Goal: Check status: Check status

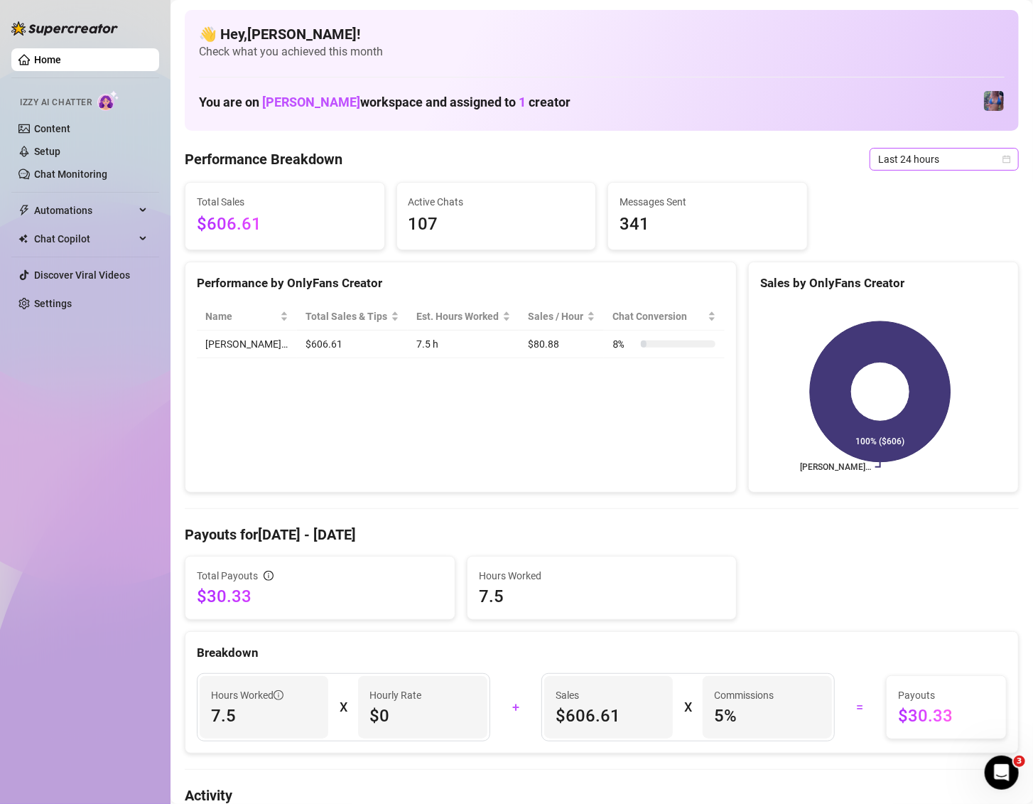
click at [936, 149] on span "Last 24 hours" at bounding box center [944, 159] width 132 height 21
click at [926, 208] on div "Last 7 days" at bounding box center [927, 211] width 127 height 16
click at [910, 154] on span "Last 7 days" at bounding box center [944, 159] width 132 height 21
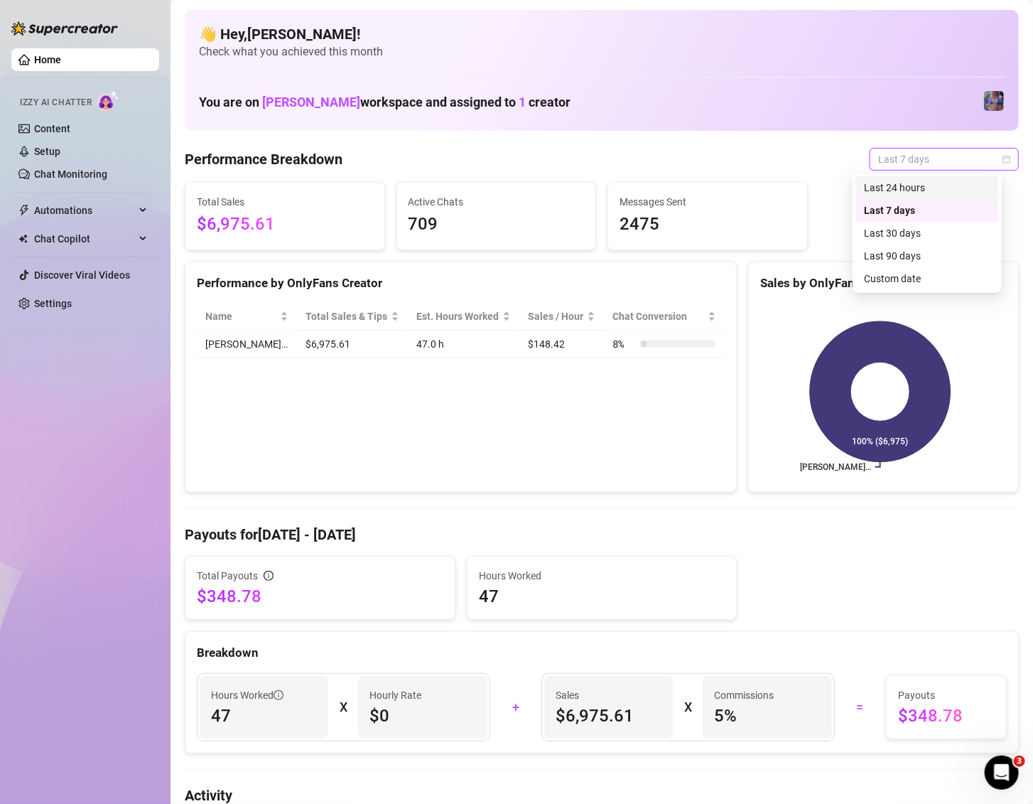
click at [906, 176] on div "Last 24 hours" at bounding box center [928, 187] width 144 height 23
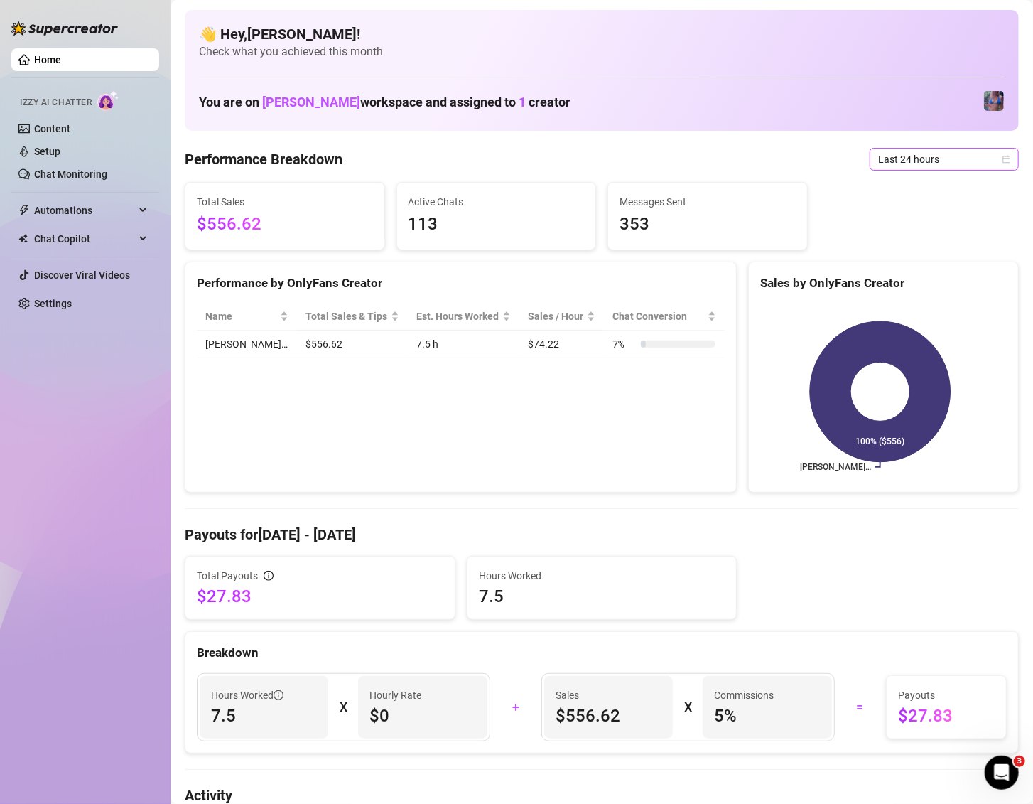
click at [925, 154] on span "Last 24 hours" at bounding box center [944, 159] width 132 height 21
click at [935, 256] on div "Last 90 days" at bounding box center [927, 256] width 127 height 16
click at [952, 159] on span "Last 90 days" at bounding box center [944, 159] width 132 height 21
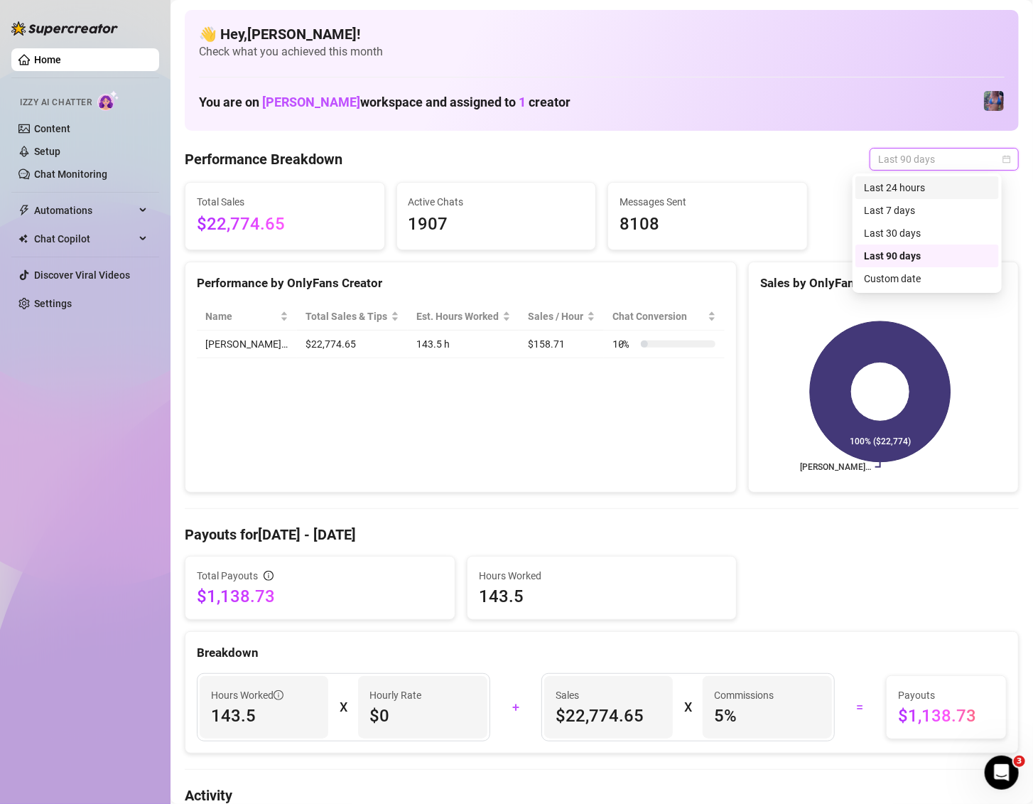
click at [952, 183] on div "Last 24 hours" at bounding box center [927, 188] width 127 height 16
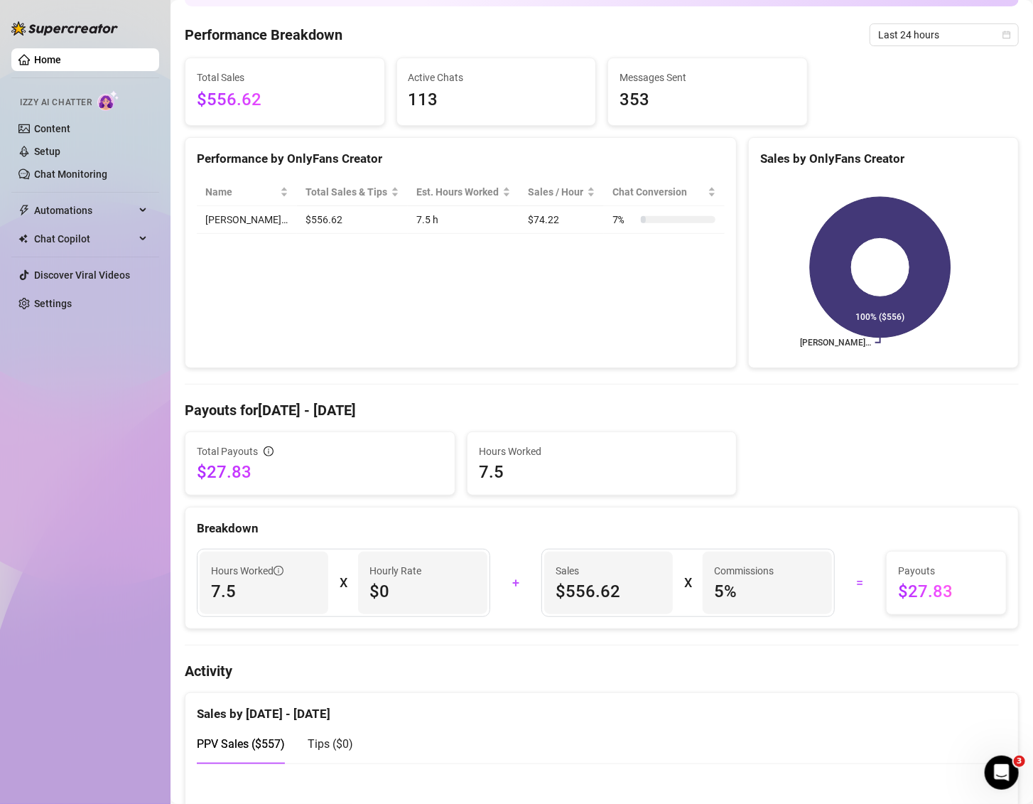
scroll to position [102, 0]
